Goal: Check status: Check status

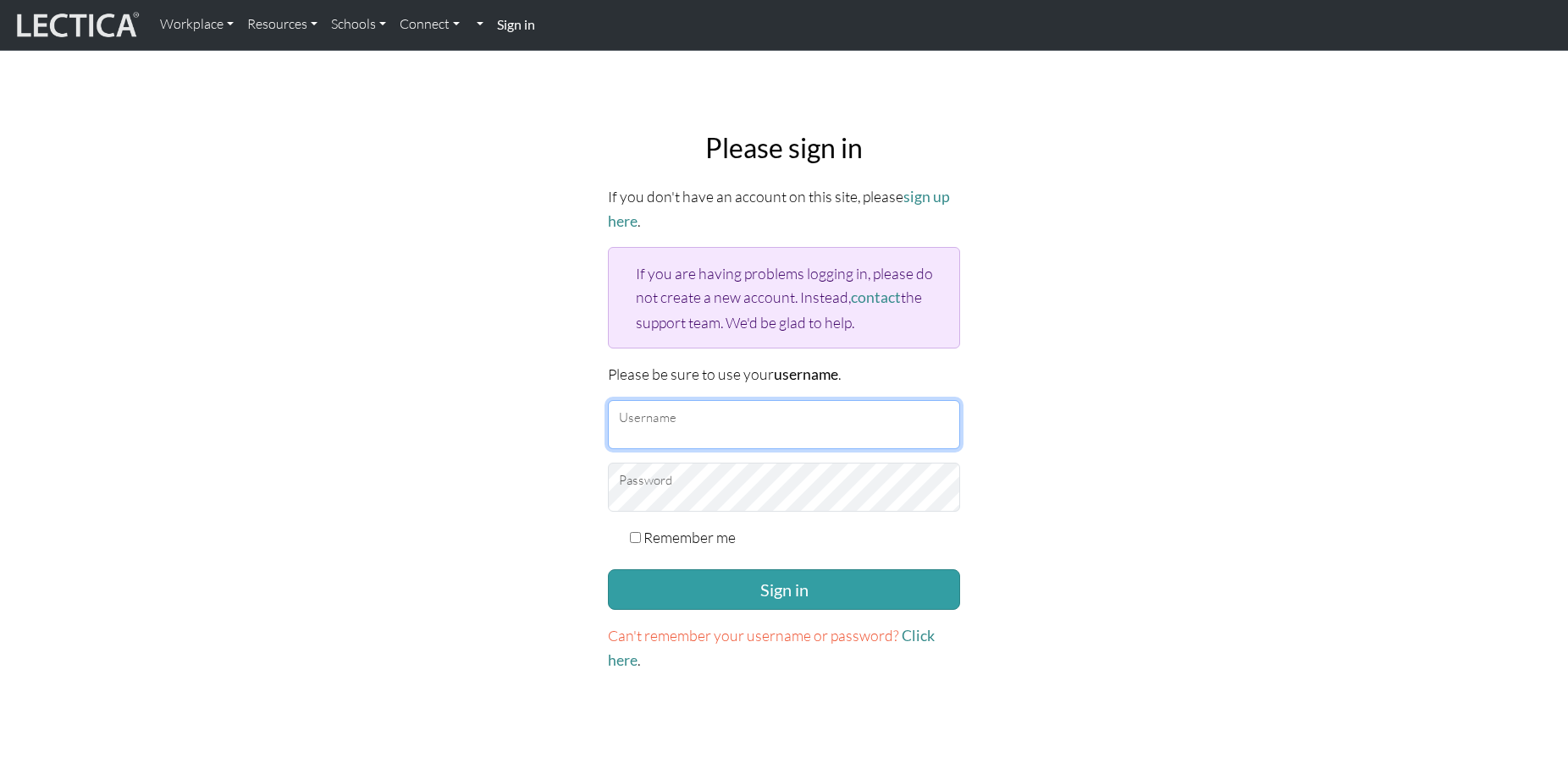
type input "armstrongc"
click at [822, 626] on span "Can't remember your username or password?" at bounding box center [753, 635] width 291 height 19
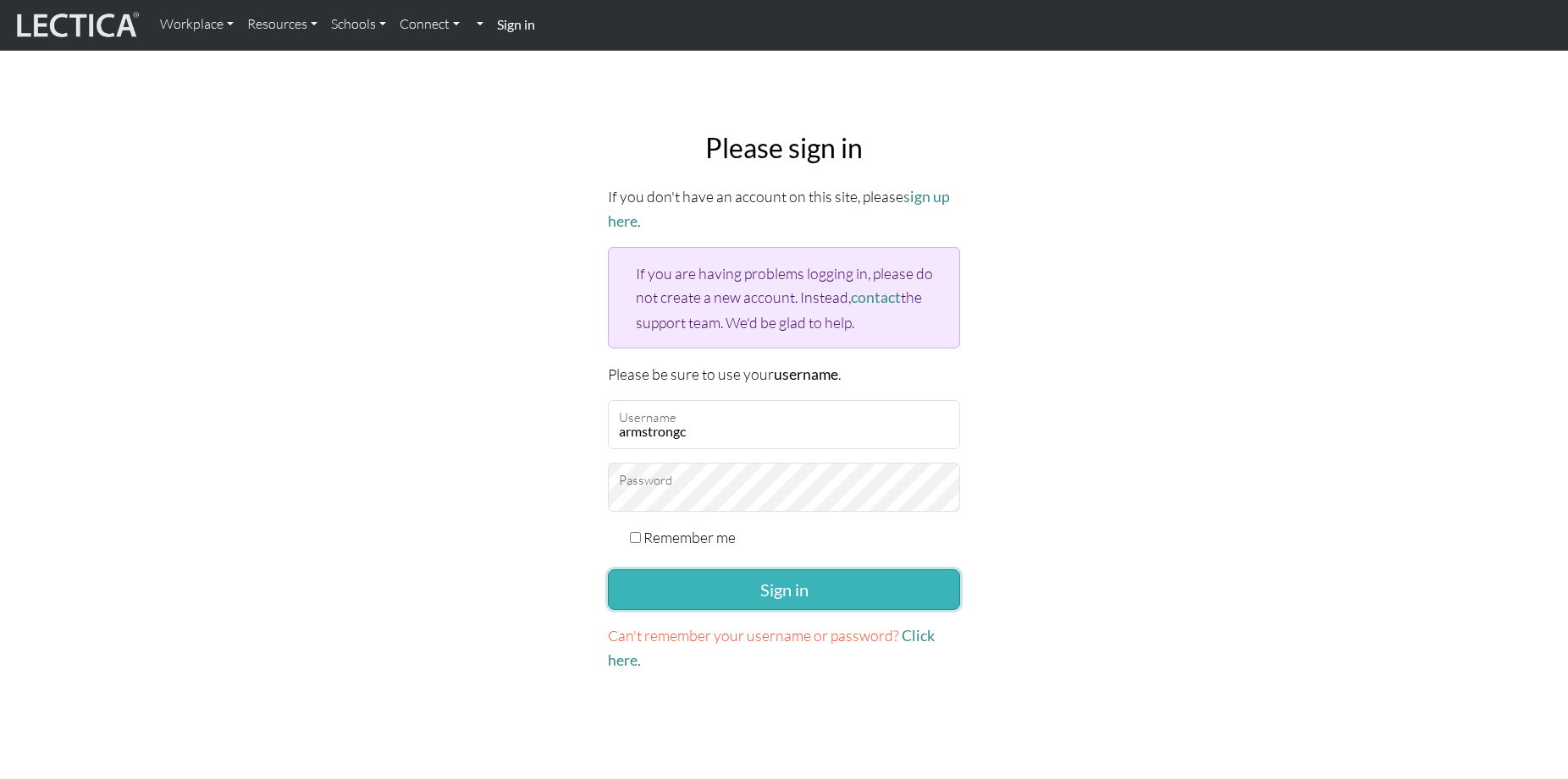
click at [806, 587] on button "Sign in" at bounding box center [784, 590] width 353 height 41
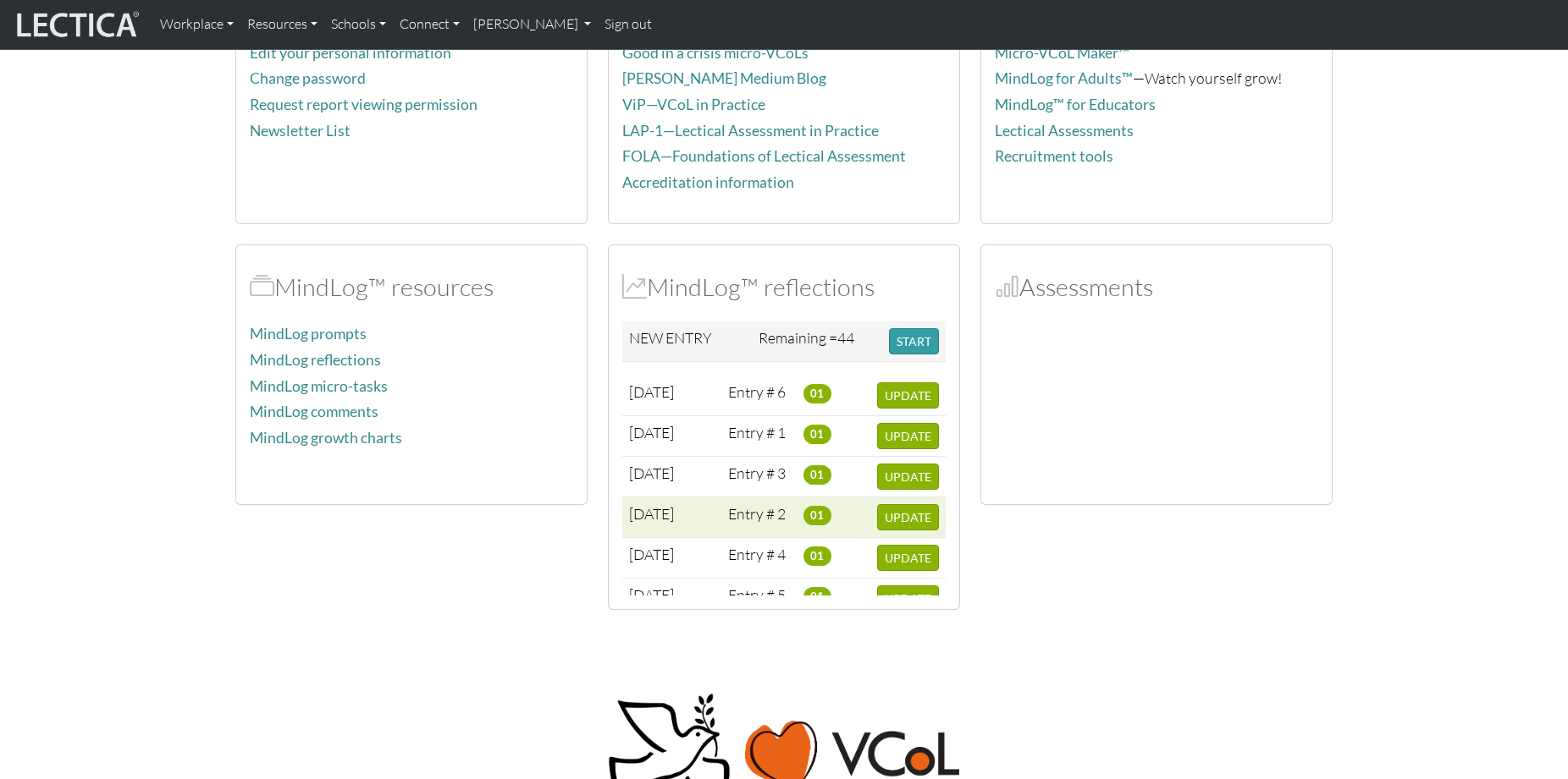
scroll to position [37, 0]
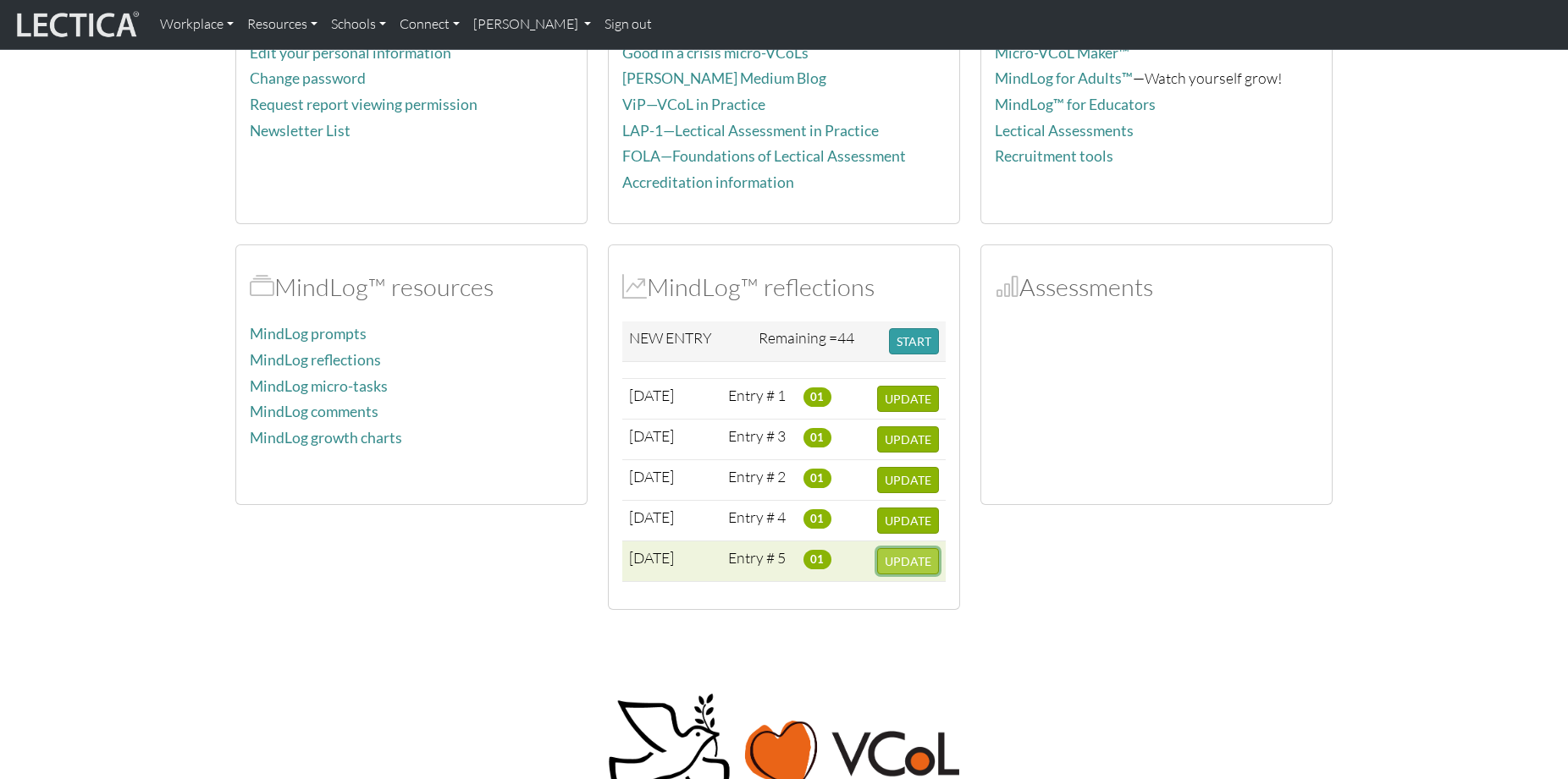
click at [918, 567] on span "UPDATE" at bounding box center [908, 562] width 46 height 15
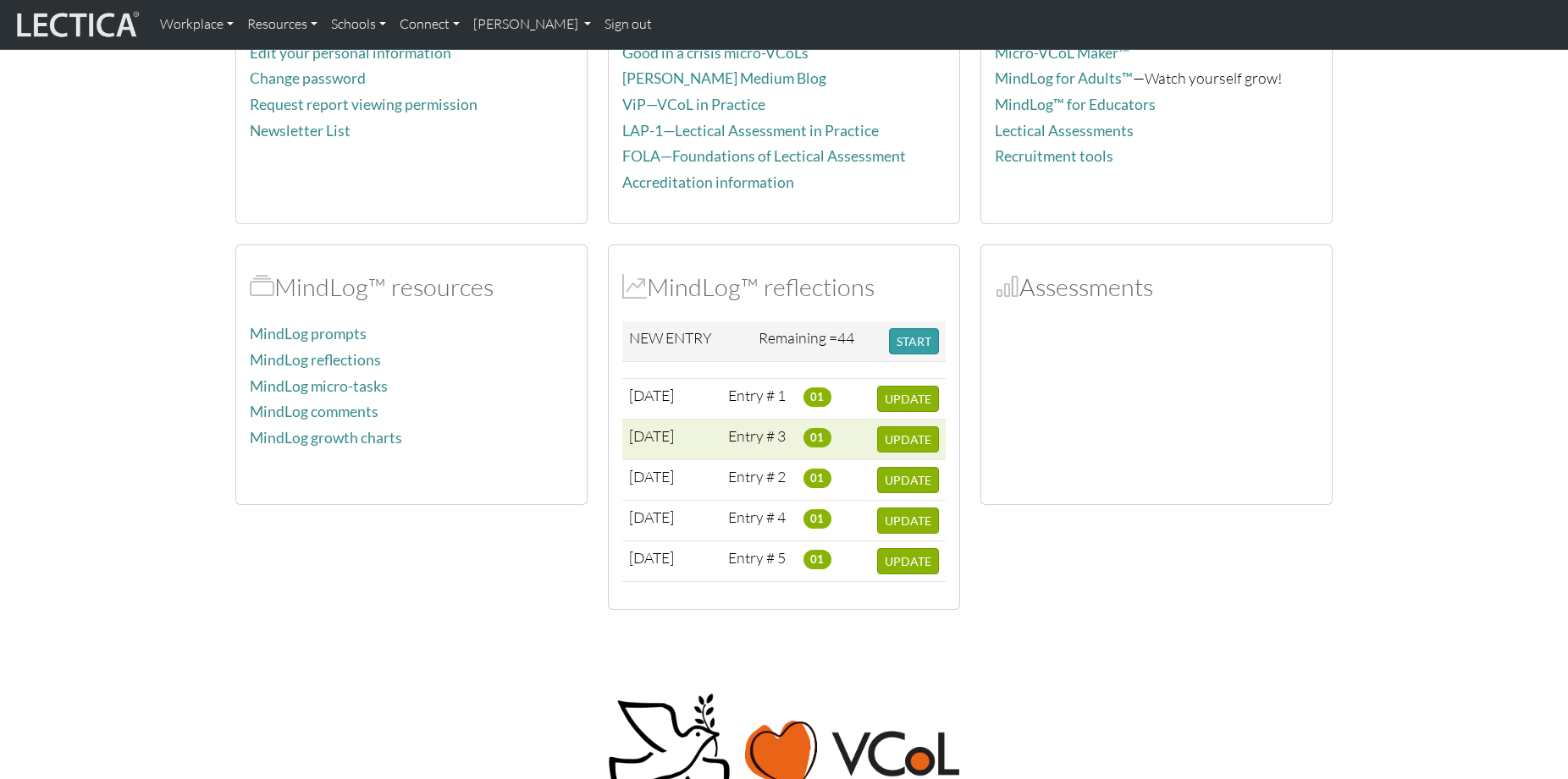
scroll to position [0, 0]
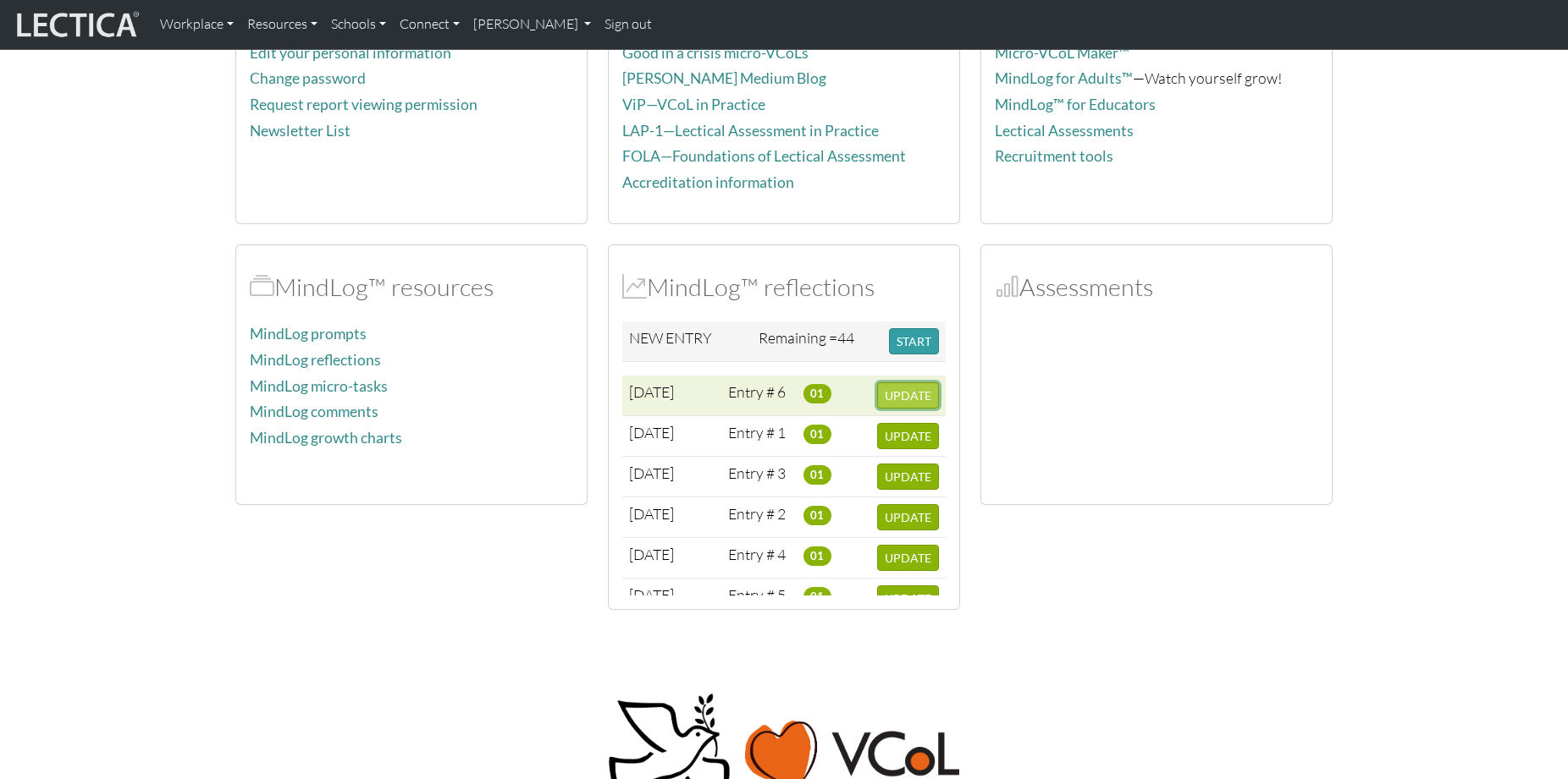
click at [900, 401] on span "UPDATE" at bounding box center [908, 396] width 46 height 15
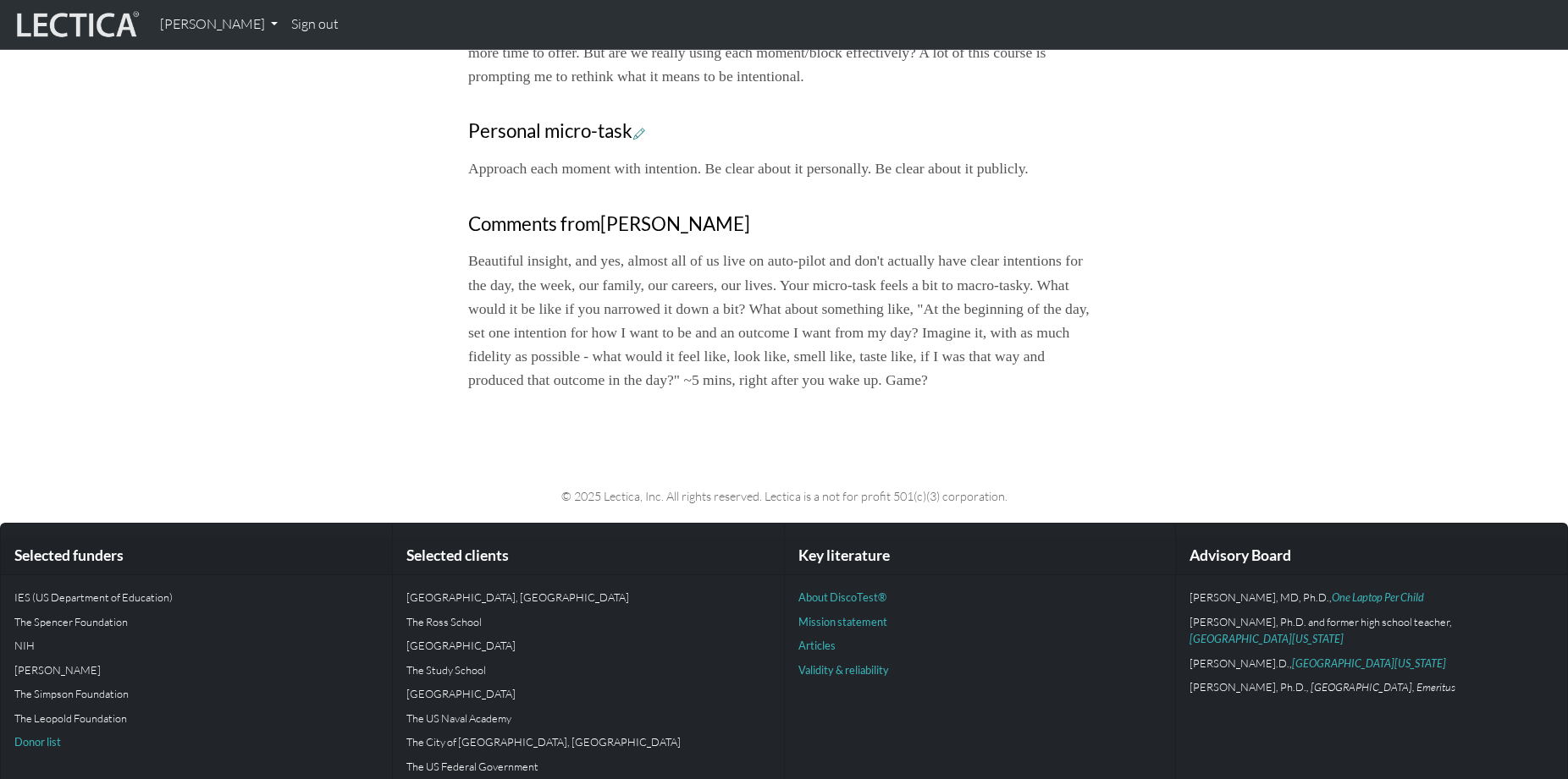
scroll to position [1043, 0]
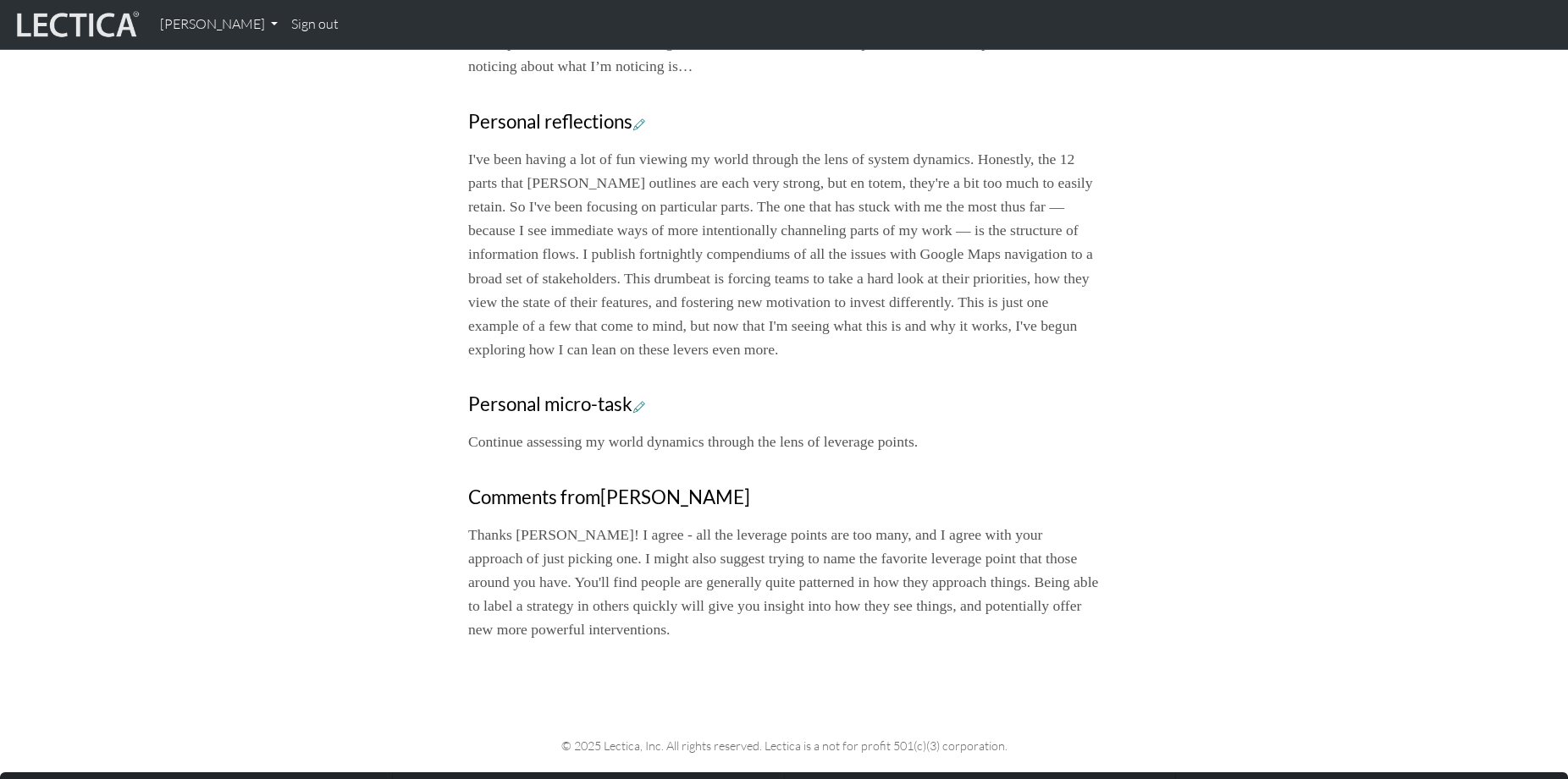
scroll to position [1105, 0]
